Goal: Information Seeking & Learning: Check status

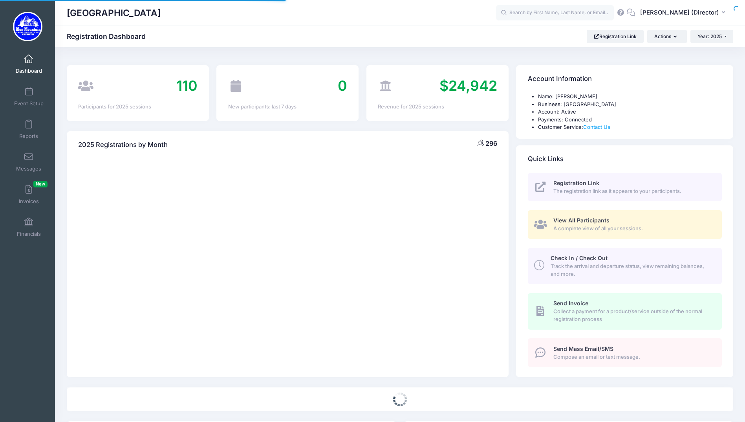
select select
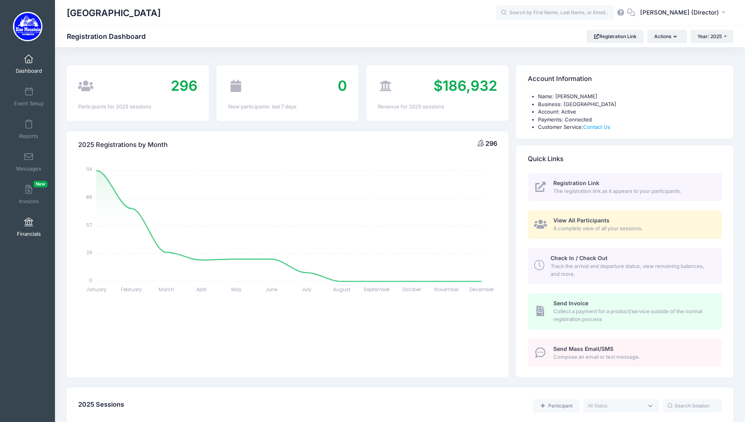
click at [29, 226] on span at bounding box center [29, 222] width 0 height 9
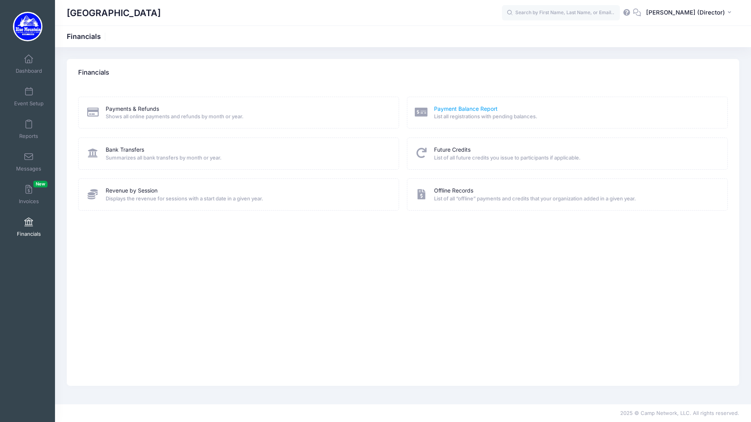
click at [451, 107] on link "Payment Balance Report" at bounding box center [466, 109] width 64 height 8
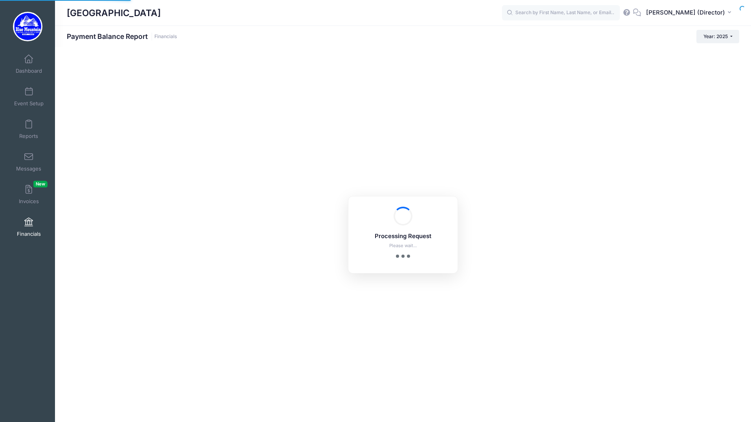
select select "10"
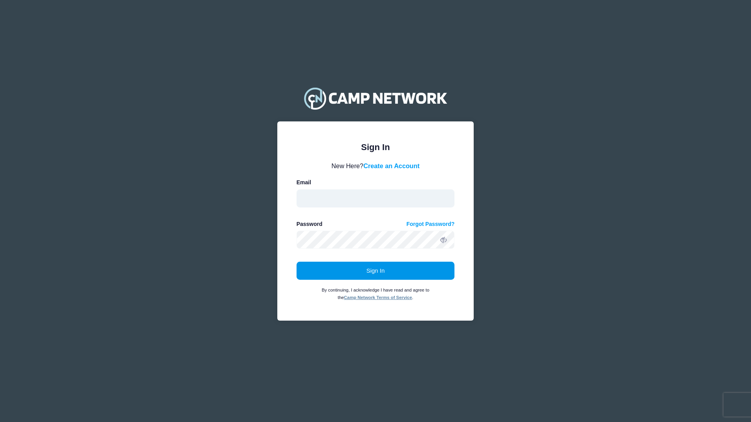
type input "[PERSON_NAME][EMAIL_ADDRESS][DOMAIN_NAME]"
click at [356, 276] on button "Sign In" at bounding box center [375, 270] width 158 height 18
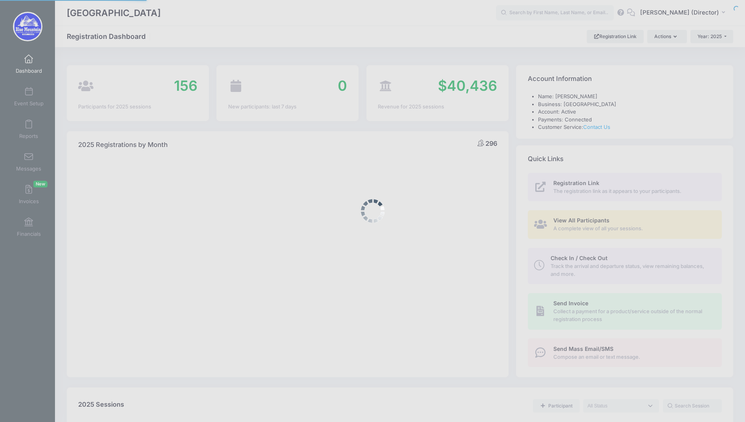
select select
